Goal: Information Seeking & Learning: Learn about a topic

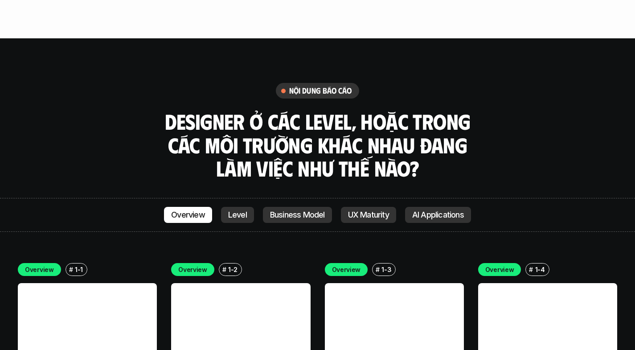
scroll to position [2523, 0]
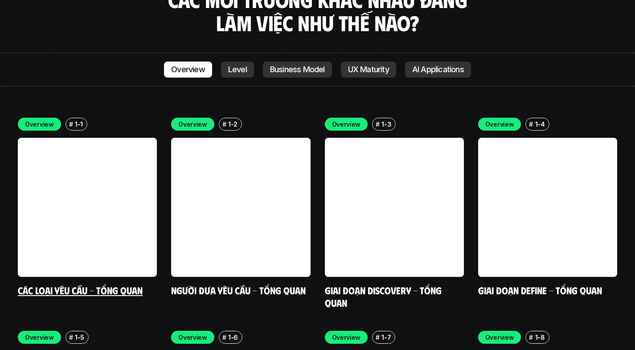
click at [65, 184] on link at bounding box center [87, 207] width 139 height 139
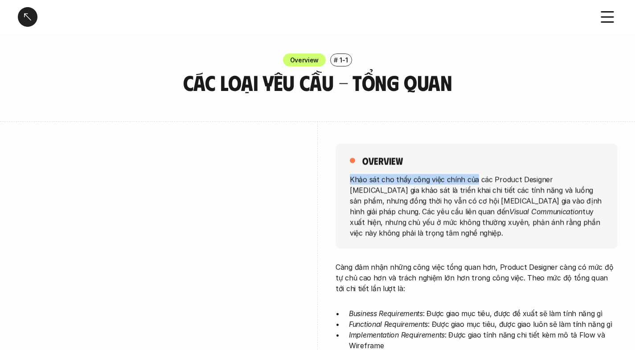
drag, startPoint x: 391, startPoint y: 171, endPoint x: 478, endPoint y: 178, distance: 87.1
click at [475, 178] on div "overview Khảo sát cho thấy công việc chính của các Product Designer [MEDICAL_DA…" at bounding box center [475, 195] width 281 height 105
click at [479, 178] on p "Khảo sát cho thấy công việc chính của các Product Designer [MEDICAL_DATA] gia k…" at bounding box center [476, 205] width 253 height 64
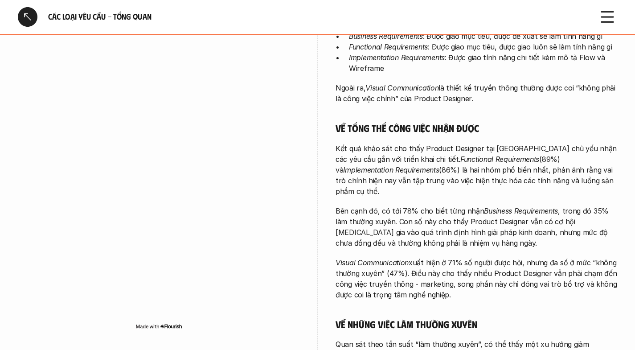
scroll to position [277, 0]
drag, startPoint x: 366, startPoint y: 183, endPoint x: 463, endPoint y: 188, distance: 97.7
click at [463, 188] on div "Càng đảm nhận những công việc tổng quan hơn, Product Designer càng có mức độ tự…" at bounding box center [475, 213] width 281 height 459
click at [510, 165] on p "Kết quả khảo sát cho thấy Product Designer tại [GEOGRAPHIC_DATA] chủ yếu nhận c…" at bounding box center [475, 169] width 281 height 53
click at [537, 130] on div "Càng đảm nhận những công việc tổng quan hơn, Product Designer càng có mức độ tự…" at bounding box center [475, 213] width 281 height 459
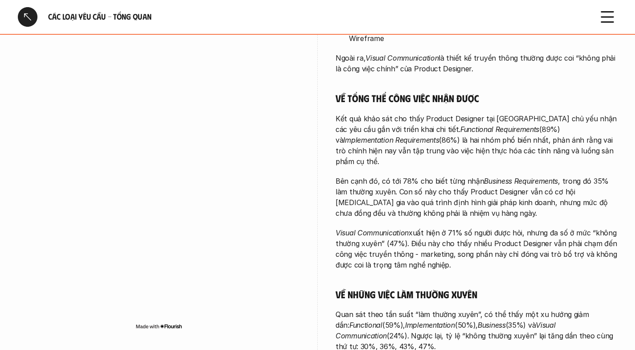
scroll to position [321, 0]
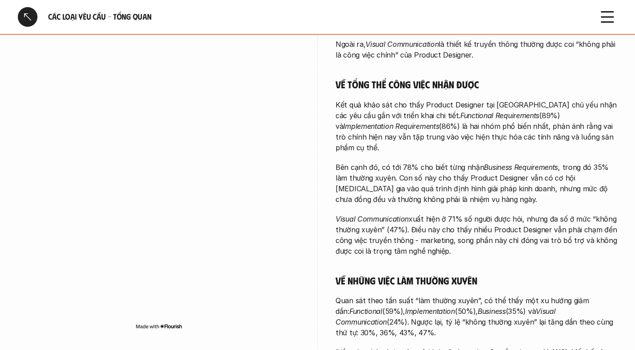
drag, startPoint x: 334, startPoint y: 167, endPoint x: 442, endPoint y: 173, distance: 108.4
click at [441, 173] on div "overview Khảo sát cho thấy công việc chính của các Product Designer [MEDICAL_DA…" at bounding box center [317, 114] width 599 height 627
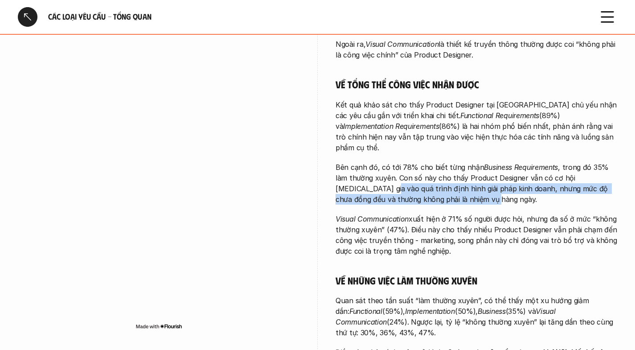
click at [442, 173] on p "Bên cạnh đó, có tới 78% cho biết từng nhận Business Requirements , trong đó 35%…" at bounding box center [475, 183] width 281 height 43
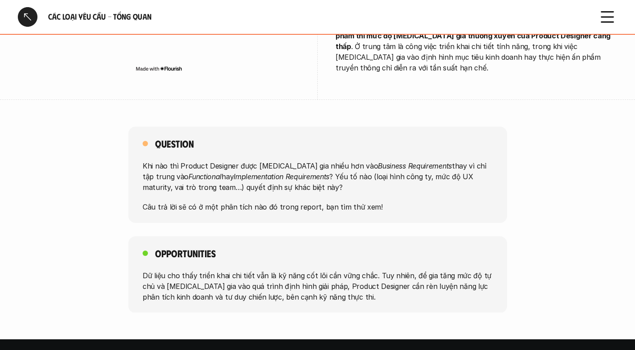
scroll to position [655, 0]
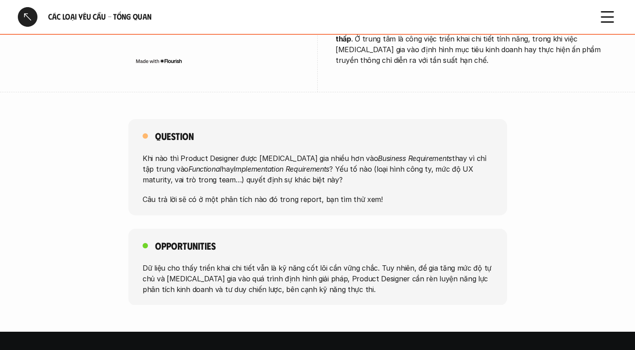
drag, startPoint x: 169, startPoint y: 130, endPoint x: 384, endPoint y: 147, distance: 215.7
click at [351, 153] on p "Khi nào thì Product Designer được [MEDICAL_DATA] gia nhiều hơn vào Business Req…" at bounding box center [317, 169] width 350 height 32
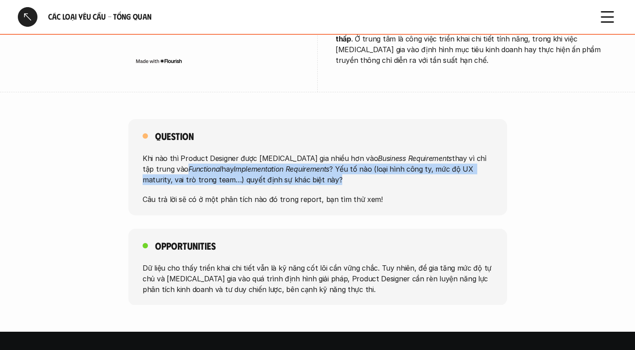
click at [384, 153] on p "Khi nào thì Product Designer được [MEDICAL_DATA] gia nhiều hơn vào Business Req…" at bounding box center [317, 169] width 350 height 32
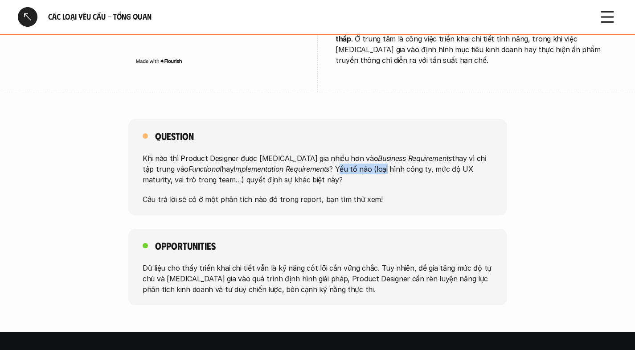
drag, startPoint x: 299, startPoint y: 137, endPoint x: 411, endPoint y: 138, distance: 112.2
click at [410, 153] on p "Khi nào thì Product Designer được [MEDICAL_DATA] gia nhiều hơn vào Business Req…" at bounding box center [317, 169] width 350 height 32
drag, startPoint x: 411, startPoint y: 138, endPoint x: 403, endPoint y: 141, distance: 9.0
click at [411, 153] on p "Khi nào thì Product Designer được [MEDICAL_DATA] gia nhiều hơn vào Business Req…" at bounding box center [317, 169] width 350 height 32
drag, startPoint x: 134, startPoint y: 167, endPoint x: 358, endPoint y: 172, distance: 223.6
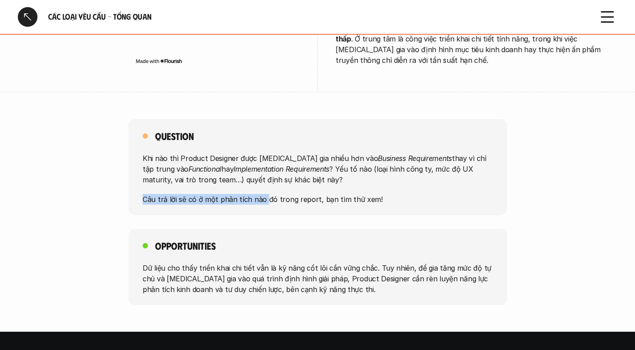
click at [355, 173] on div "Question Khi nào thì Product Designer được [MEDICAL_DATA] gia nhiều hơn vào Bus…" at bounding box center [317, 167] width 635 height 96
click at [358, 194] on p "Câu trả lời sẽ có ở một phân tích nào đó trong report, bạn tìm thử xem!" at bounding box center [317, 199] width 350 height 11
click at [395, 153] on div "Khi nào thì Product Designer được [MEDICAL_DATA] gia nhiều hơn vào Business Req…" at bounding box center [317, 179] width 350 height 52
drag, startPoint x: 147, startPoint y: 231, endPoint x: 217, endPoint y: 208, distance: 73.2
click at [217, 228] on div "Opportunities Dữ liệu cho thấy triển khai chi tiết vẫn là kỹ năng cốt lõi cần v…" at bounding box center [317, 266] width 378 height 77
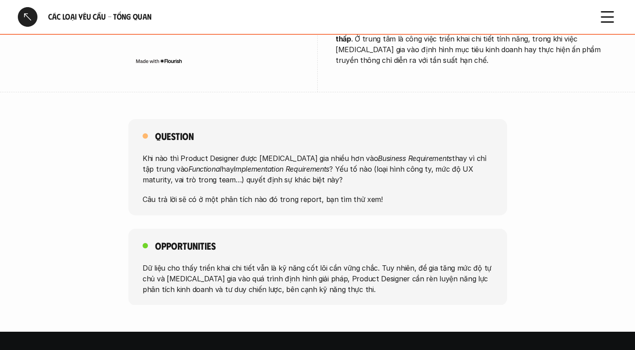
click at [220, 228] on div "Opportunities Dữ liệu cho thấy triển khai chi tiết vẫn là kỹ năng cốt lõi cần v…" at bounding box center [317, 266] width 378 height 77
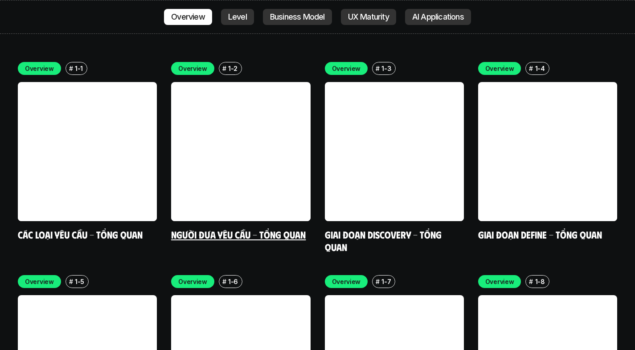
scroll to position [2564, 0]
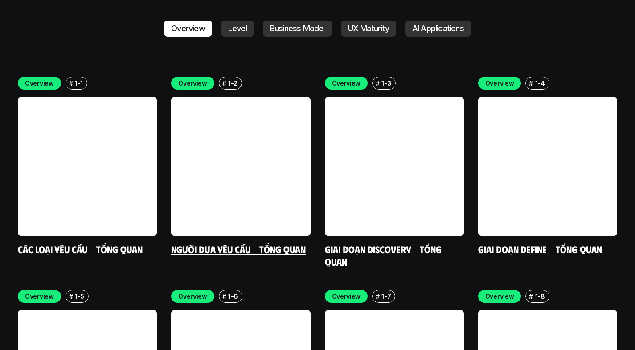
click at [260, 155] on link at bounding box center [240, 166] width 139 height 139
